Goal: Task Accomplishment & Management: Manage account settings

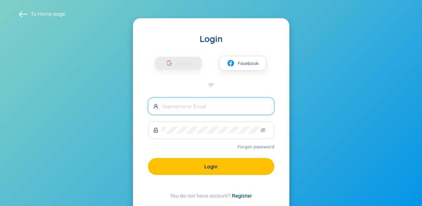
click at [251, 105] on input "text" at bounding box center [215, 106] width 107 height 7
click at [22, 10] on span at bounding box center [23, 13] width 9 height 9
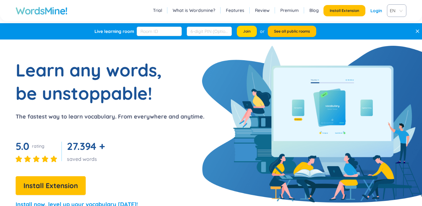
click at [251, 32] on button "Join" at bounding box center [247, 31] width 20 height 11
click at [373, 11] on link "Login" at bounding box center [376, 10] width 12 height 11
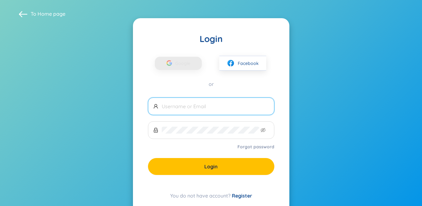
click at [175, 102] on span at bounding box center [211, 106] width 126 height 18
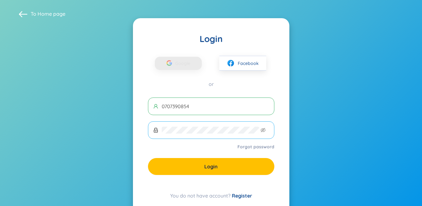
click at [176, 126] on span at bounding box center [211, 130] width 126 height 18
click at [265, 127] on span at bounding box center [211, 130] width 126 height 18
click at [265, 130] on icon "eye-invisible" at bounding box center [263, 129] width 5 height 5
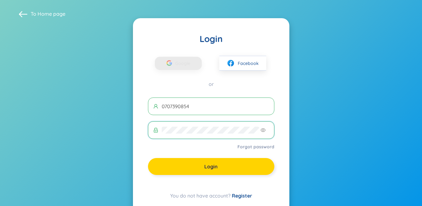
click at [236, 166] on button "Login" at bounding box center [211, 166] width 126 height 17
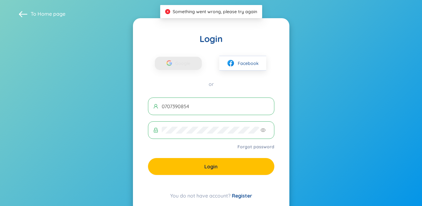
click at [220, 112] on span "0707390854" at bounding box center [211, 106] width 126 height 18
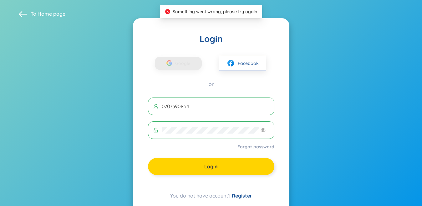
click at [199, 170] on button "Login" at bounding box center [211, 166] width 126 height 17
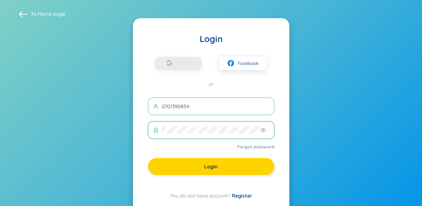
click at [253, 165] on button "Login" at bounding box center [211, 166] width 126 height 17
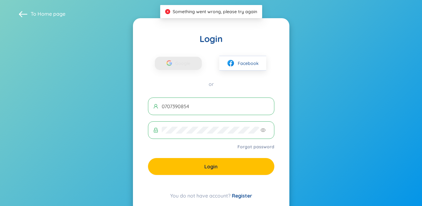
click at [247, 160] on button "Login" at bounding box center [211, 166] width 126 height 17
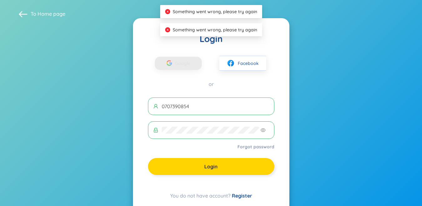
click at [247, 159] on button "Login" at bounding box center [211, 166] width 126 height 17
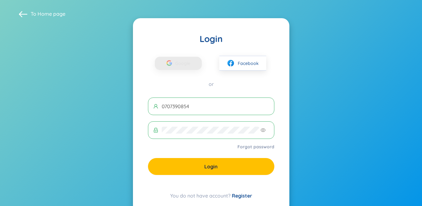
drag, startPoint x: 222, startPoint y: 99, endPoint x: 167, endPoint y: 101, distance: 55.7
click at [167, 101] on span "0707390854" at bounding box center [211, 106] width 126 height 18
type input "0"
